Goal: Check status: Check status

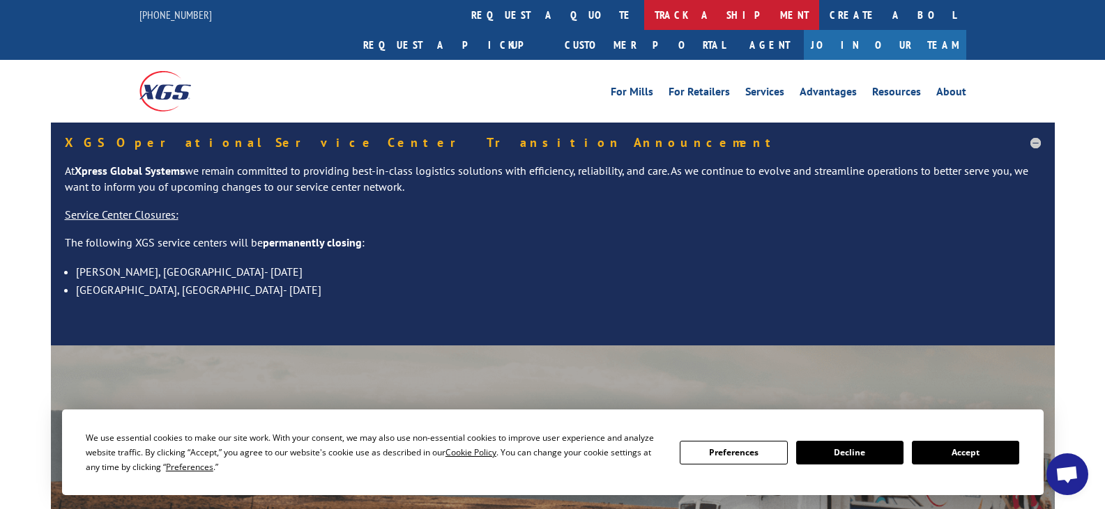
click at [644, 25] on link "track a shipment" at bounding box center [731, 15] width 175 height 30
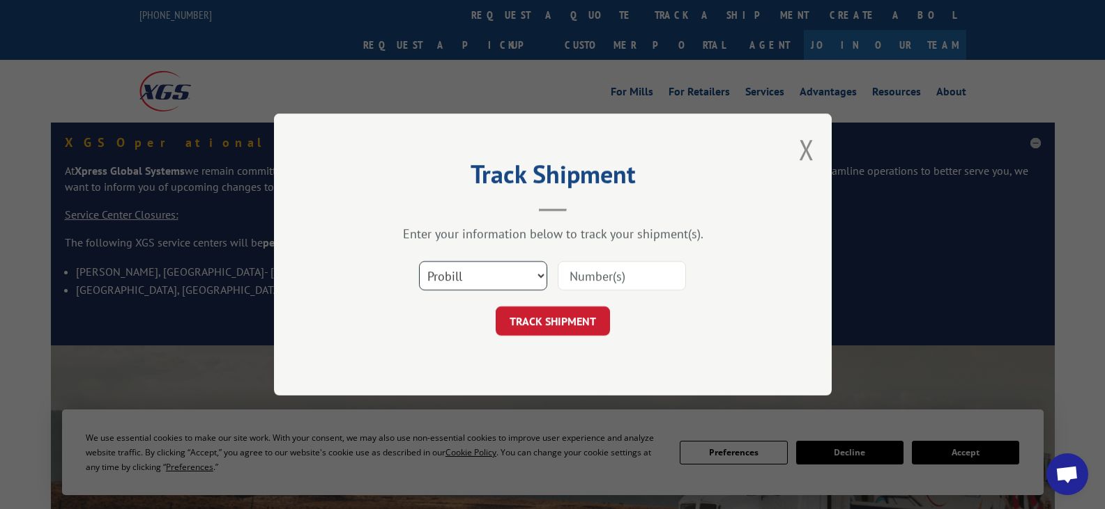
click at [545, 274] on select "Select category... Probill BOL PO" at bounding box center [483, 275] width 128 height 29
select select "po"
click at [419, 261] on select "Select category... Probill BOL PO" at bounding box center [483, 275] width 128 height 29
drag, startPoint x: 583, startPoint y: 276, endPoint x: 597, endPoint y: 298, distance: 26.7
click at [583, 276] on input at bounding box center [622, 275] width 128 height 29
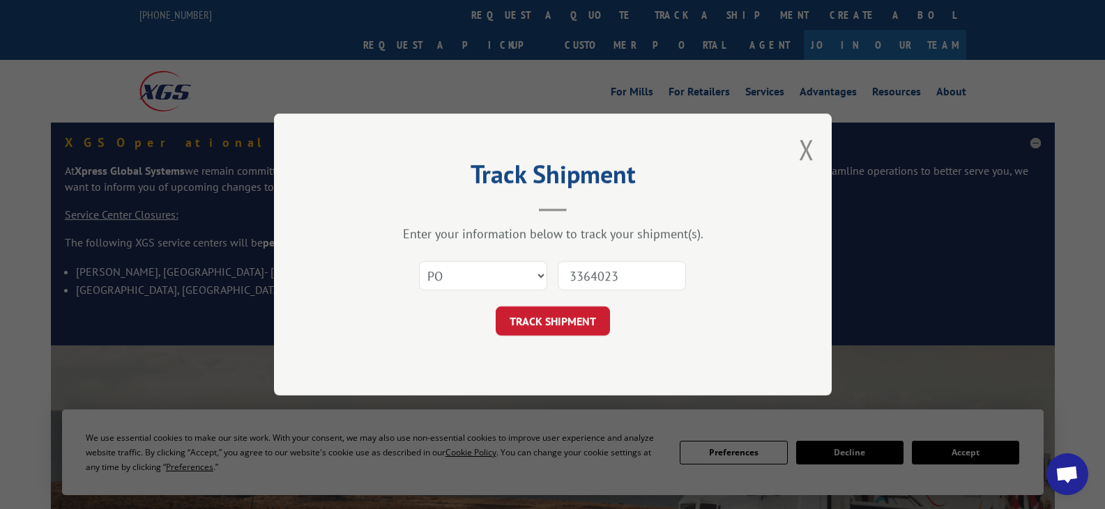
type input "3364023"
click at [537, 323] on button "TRACK SHIPMENT" at bounding box center [553, 321] width 114 height 29
